Goal: Task Accomplishment & Management: Use online tool/utility

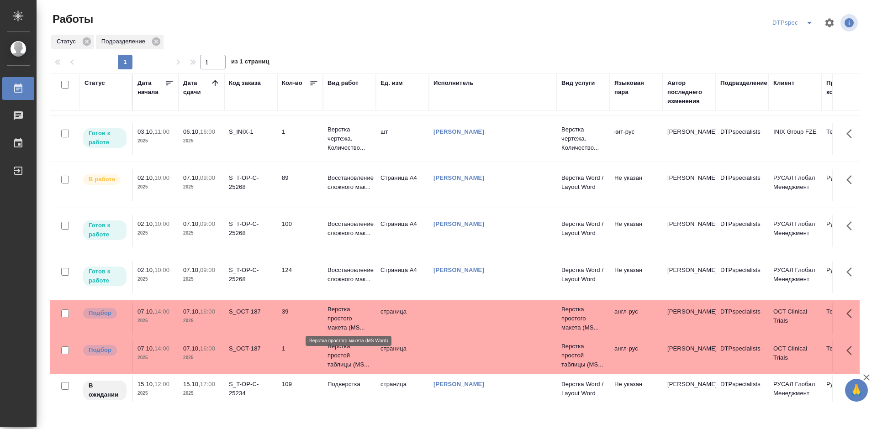
scroll to position [183, 0]
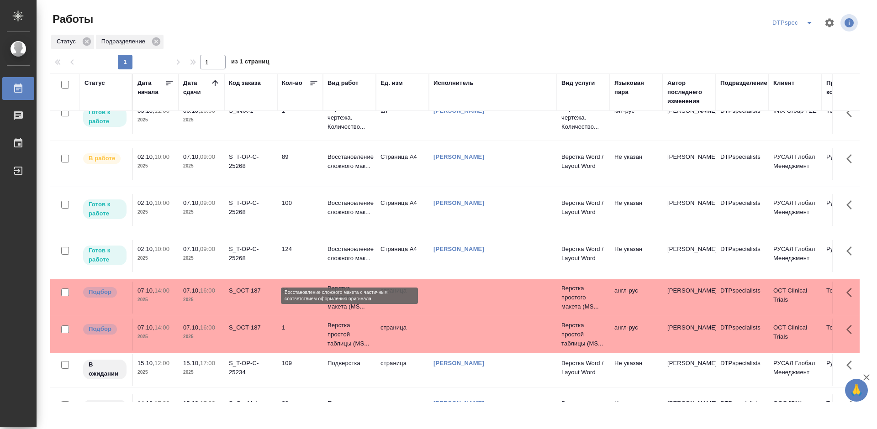
click at [336, 263] on p "Восстановление сложного мак..." at bounding box center [349, 254] width 44 height 18
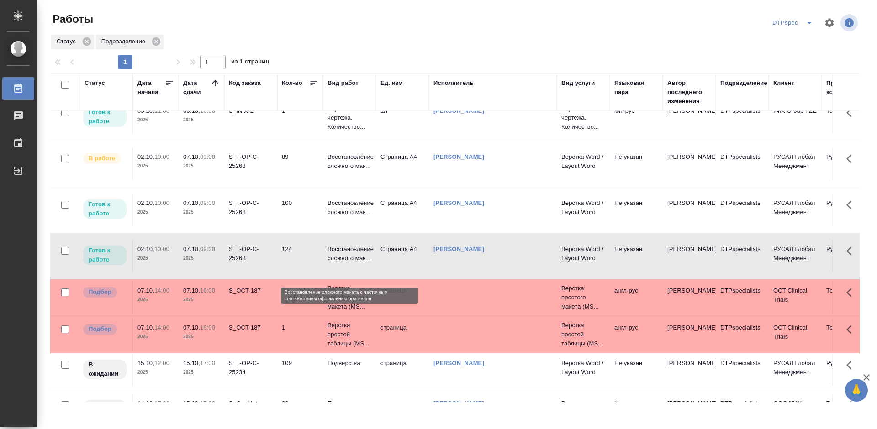
click at [340, 263] on p "Восстановление сложного мак..." at bounding box center [349, 254] width 44 height 18
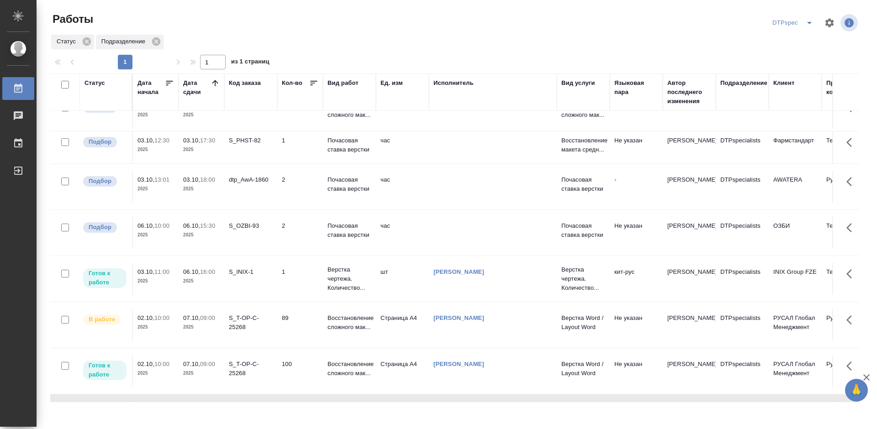
scroll to position [91, 0]
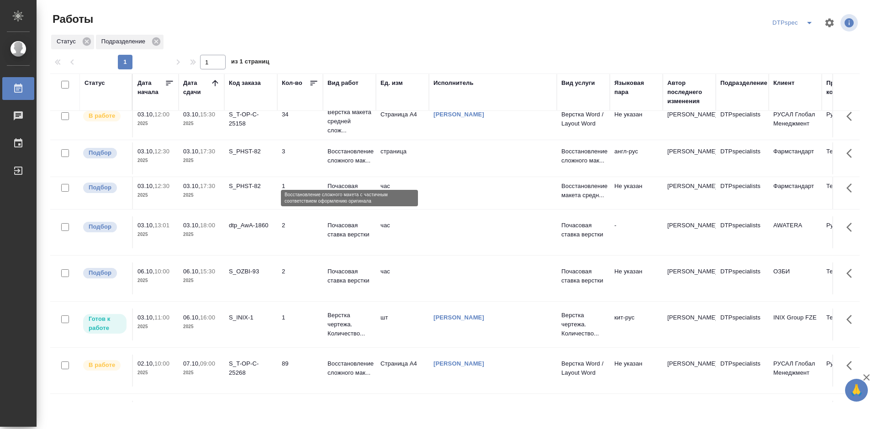
click at [348, 165] on p "Восстановление сложного мак..." at bounding box center [349, 156] width 44 height 18
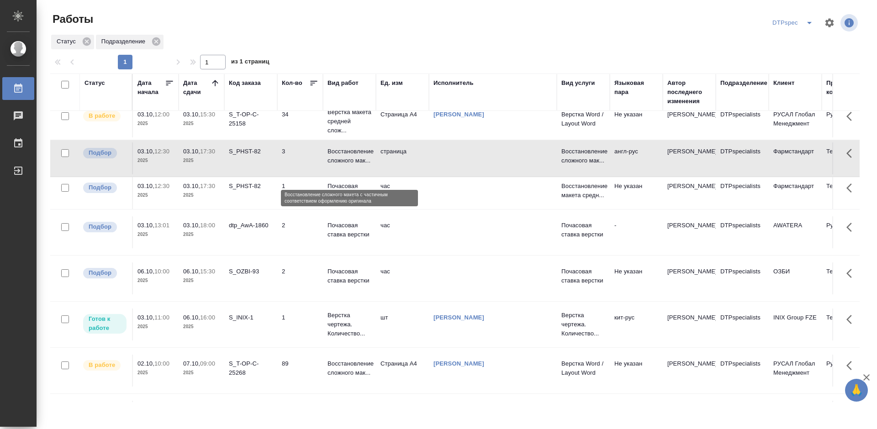
click at [348, 165] on p "Восстановление сложного мак..." at bounding box center [349, 156] width 44 height 18
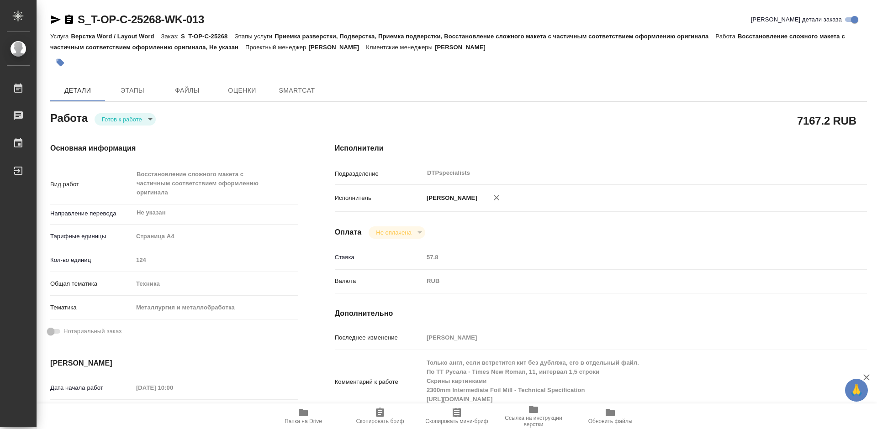
type textarea "x"
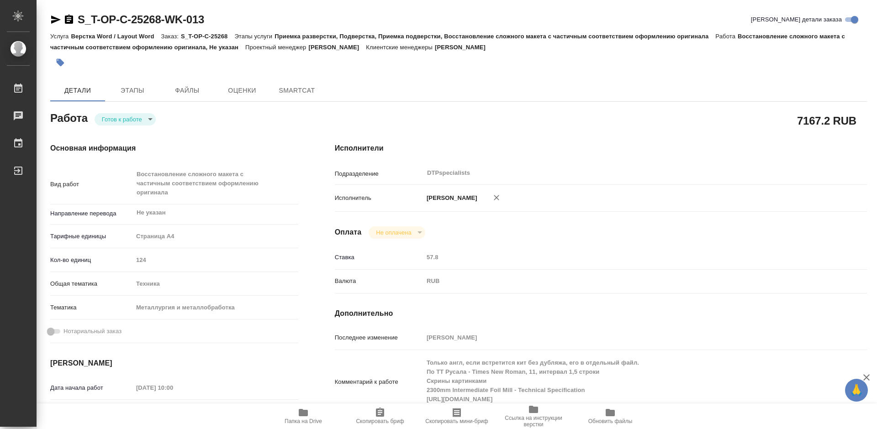
type textarea "x"
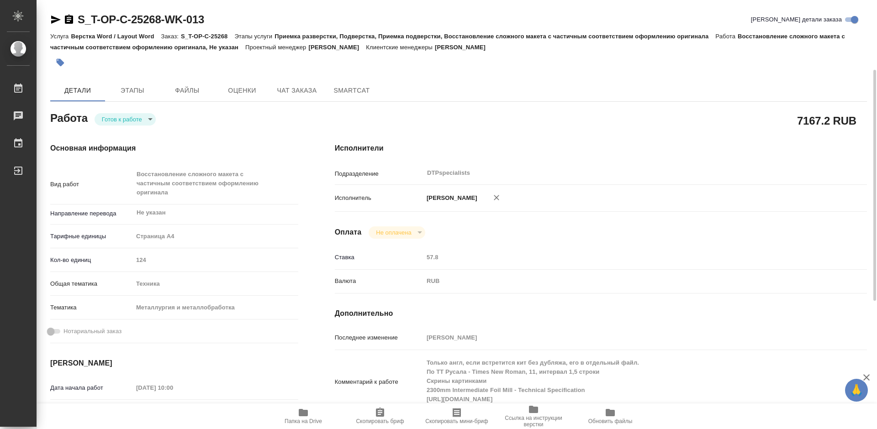
scroll to position [91, 0]
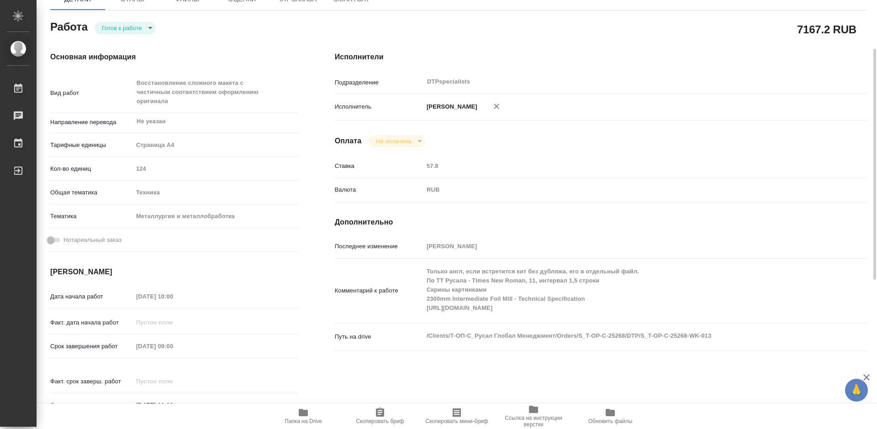
type textarea "x"
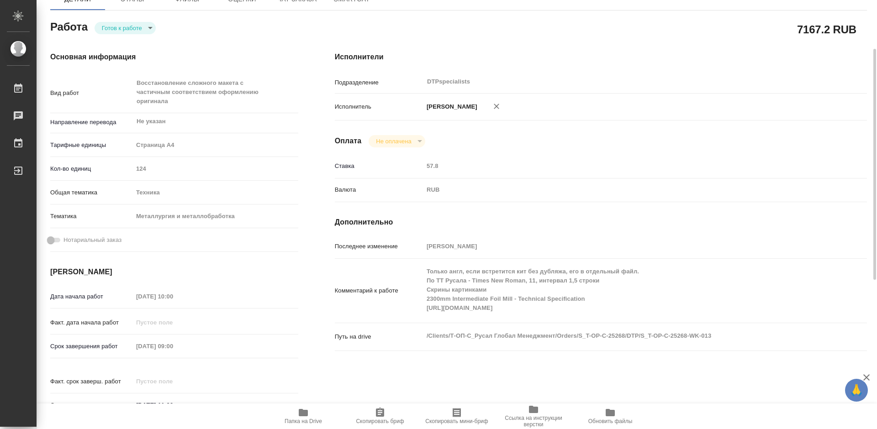
type textarea "x"
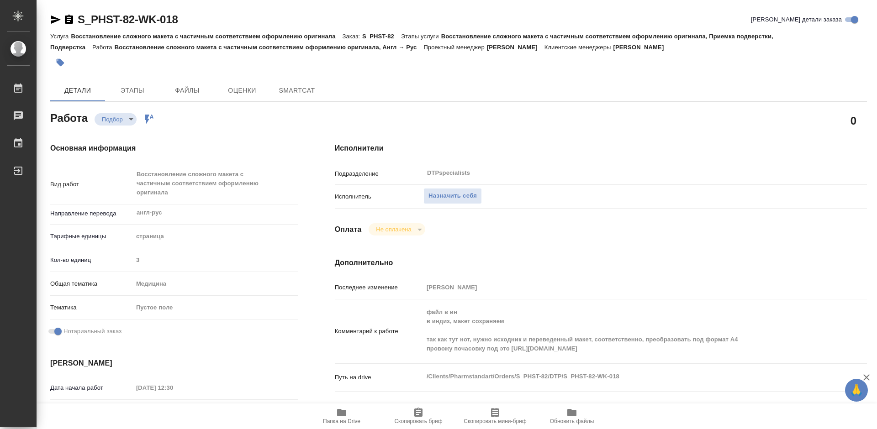
type textarea "x"
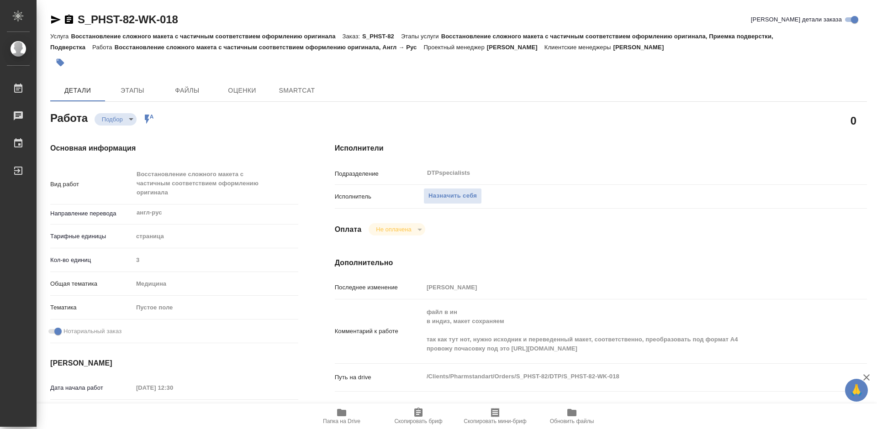
type textarea "x"
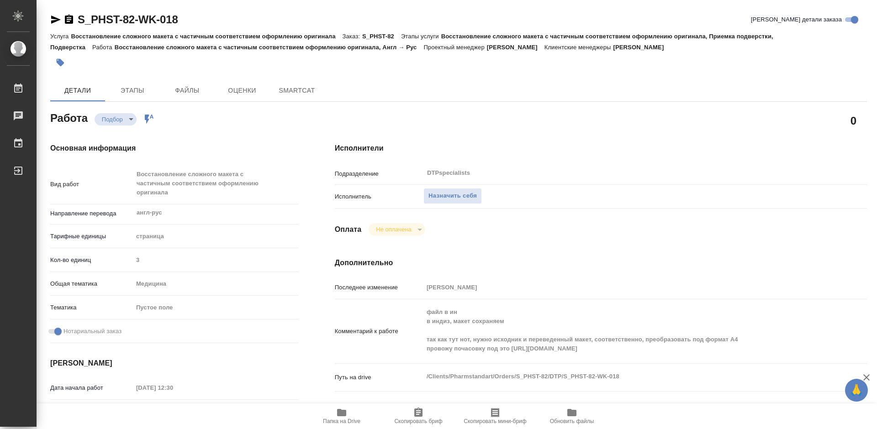
type textarea "x"
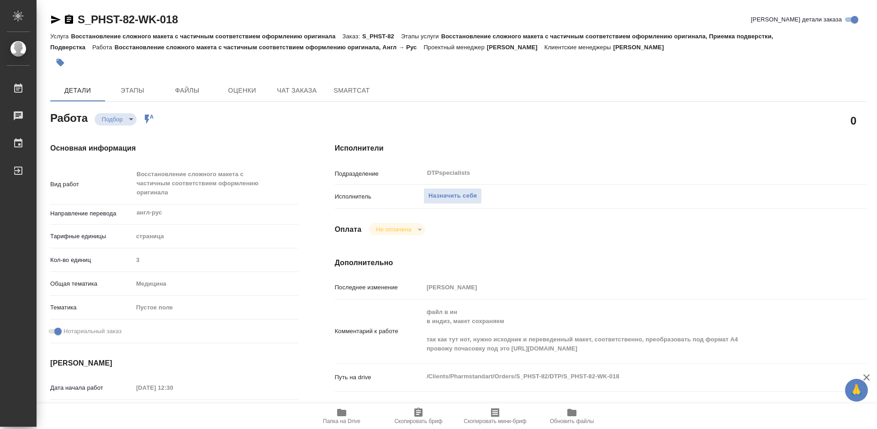
type textarea "x"
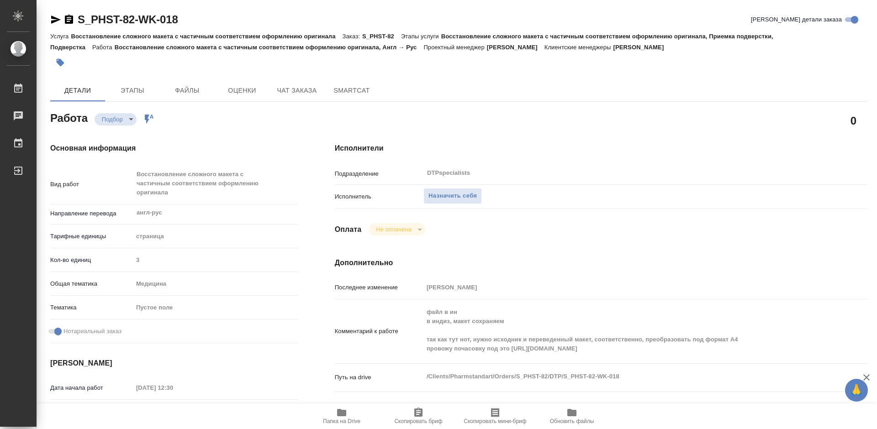
type textarea "x"
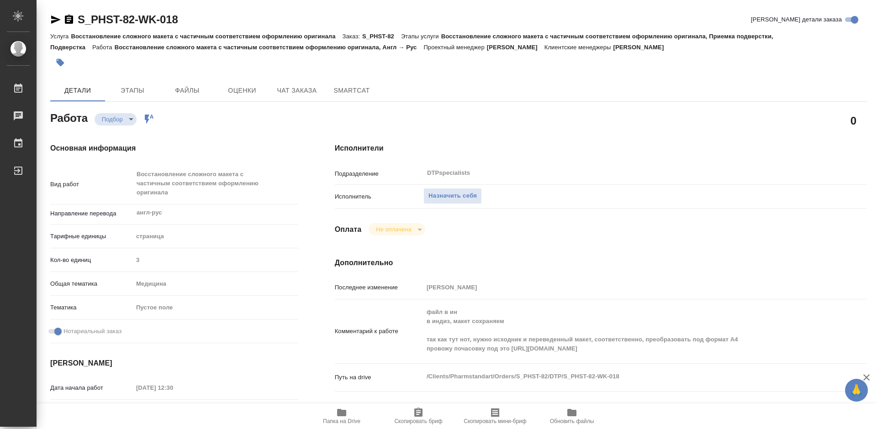
drag, startPoint x: 338, startPoint y: 420, endPoint x: 404, endPoint y: 421, distance: 65.8
click at [404, 421] on div "Папка на Drive Скопировать бриф Скопировать мини-бриф Обновить файлы" at bounding box center [457, 417] width 840 height 26
